Goal: Information Seeking & Learning: Check status

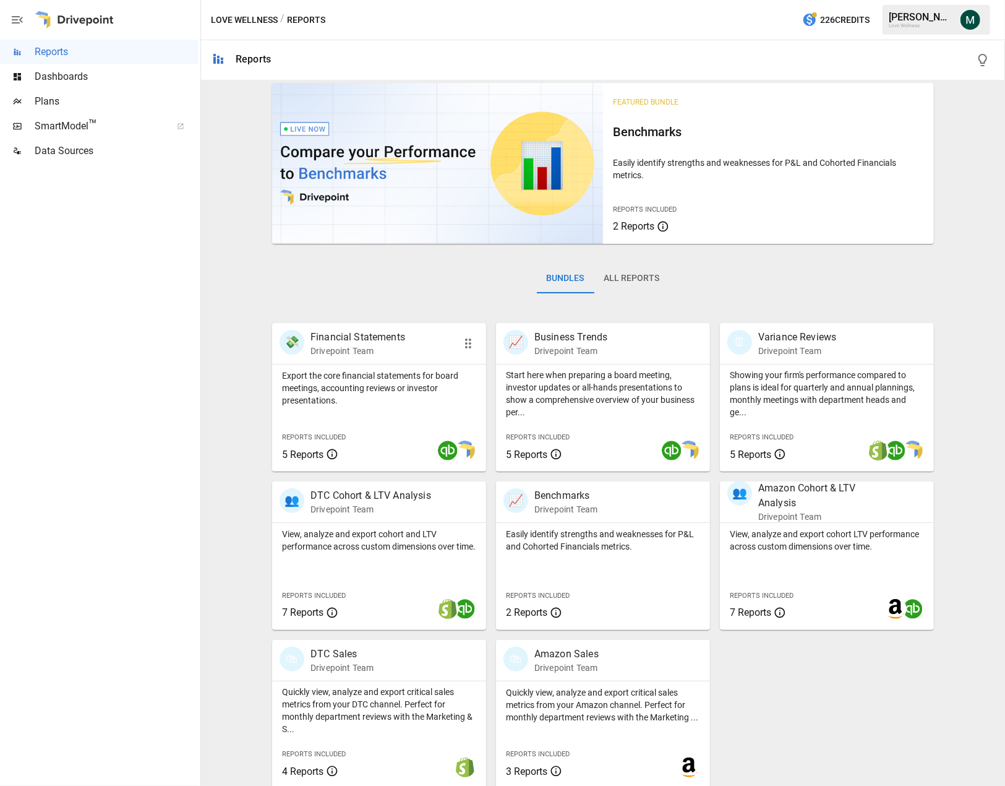
scroll to position [14, 0]
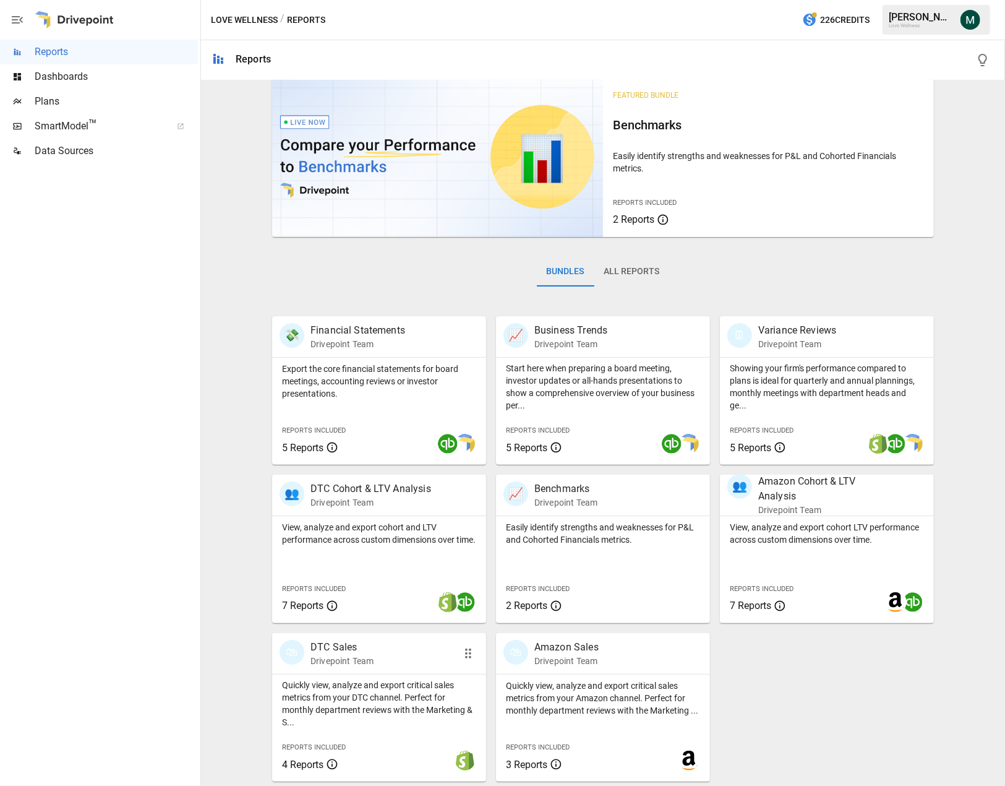
click at [332, 652] on p "DTC Sales" at bounding box center [342, 647] width 63 height 15
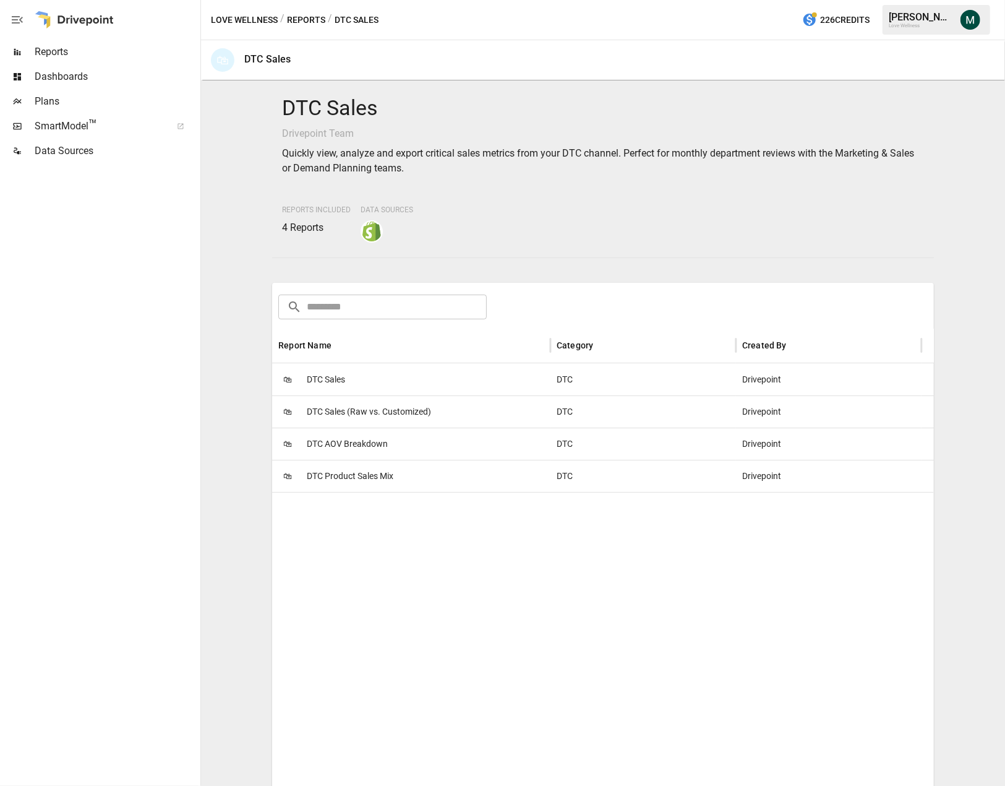
click at [316, 364] on span "DTC Sales" at bounding box center [326, 380] width 38 height 32
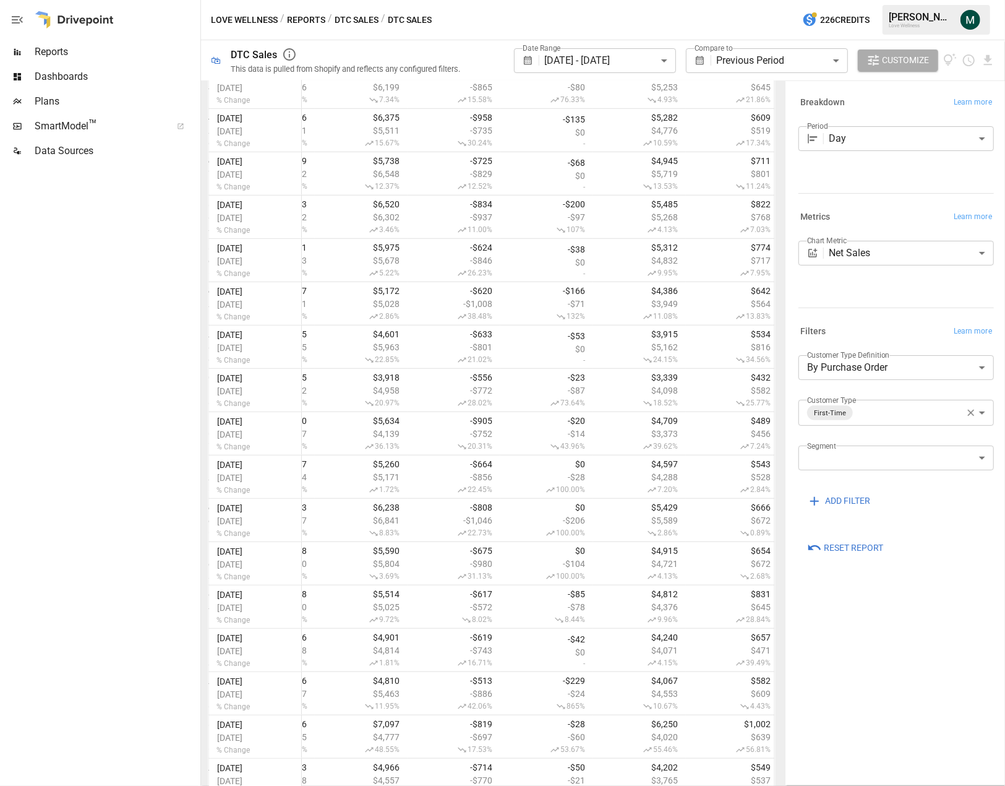
scroll to position [884, 0]
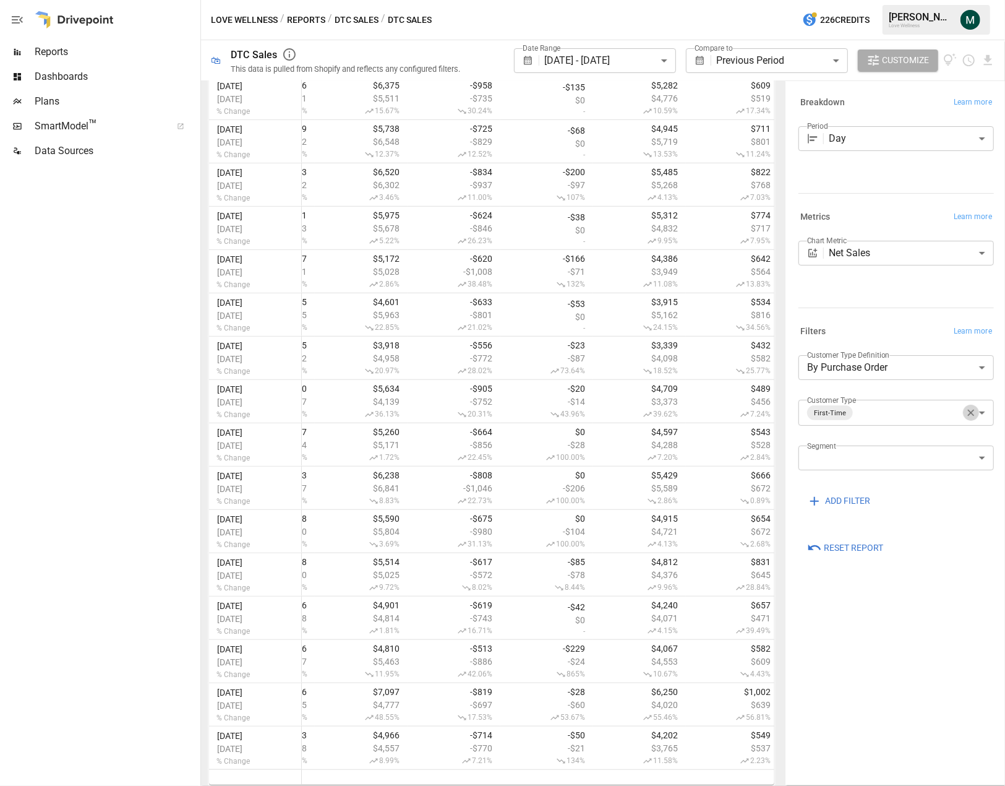
click at [886, 411] on icon "button" at bounding box center [971, 412] width 11 height 11
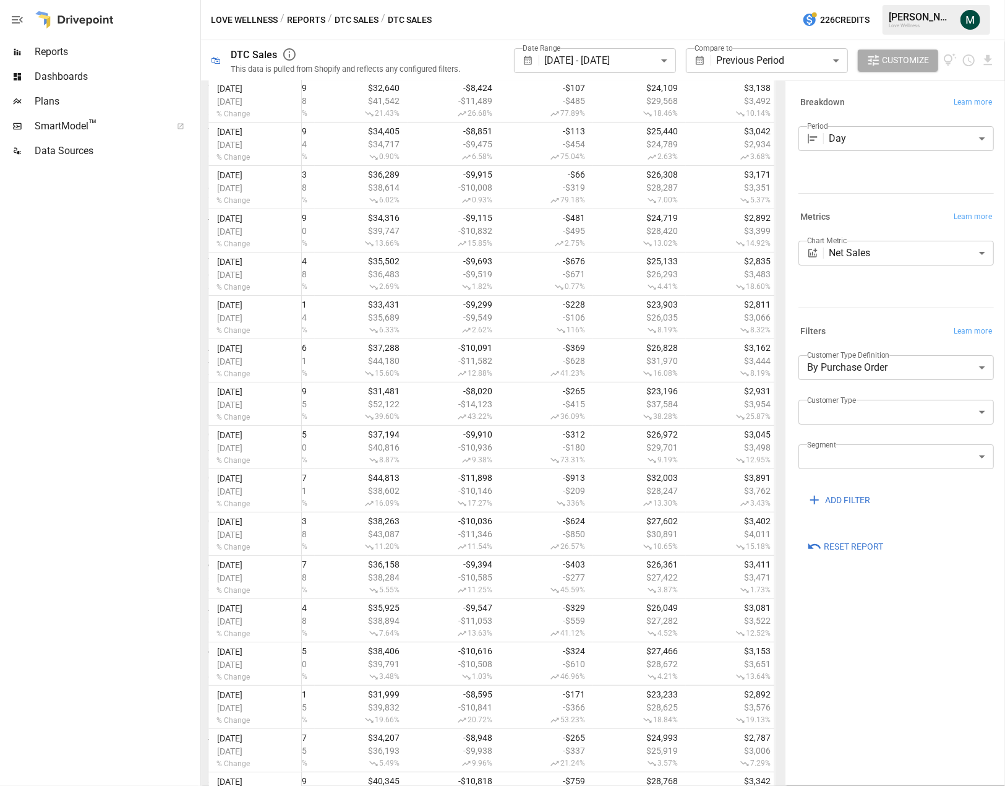
scroll to position [884, 0]
